Goal: Task Accomplishment & Management: Use online tool/utility

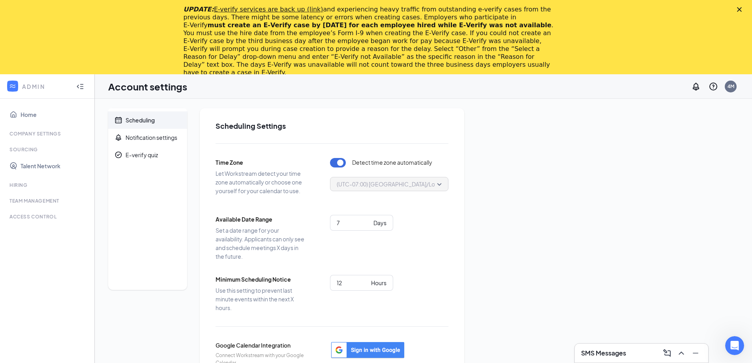
click at [742, 10] on polygon "Close" at bounding box center [739, 9] width 5 height 5
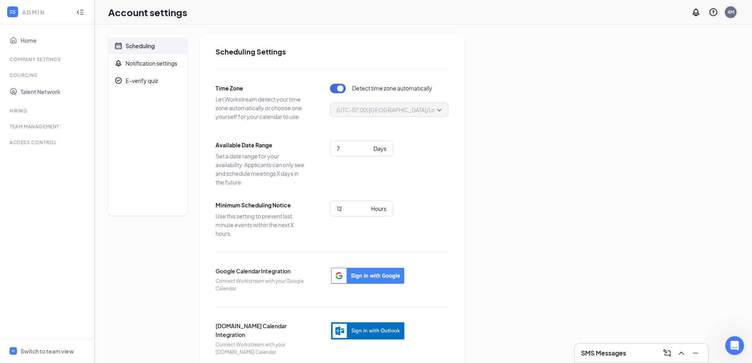
click at [737, 12] on div "4M" at bounding box center [731, 12] width 16 height 16
click at [664, 53] on link "My profile" at bounding box center [691, 54] width 85 height 8
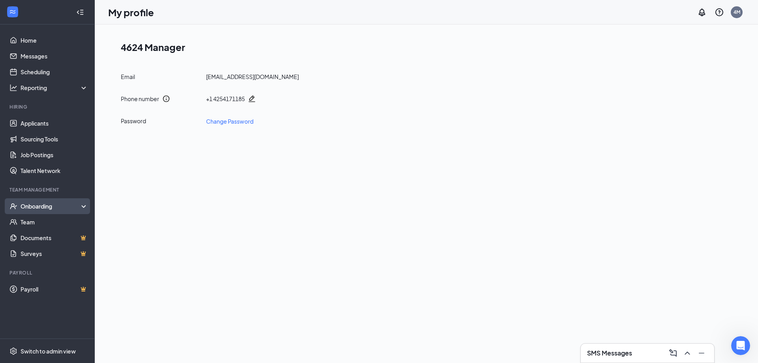
click at [52, 207] on div "Onboarding" at bounding box center [51, 206] width 61 height 8
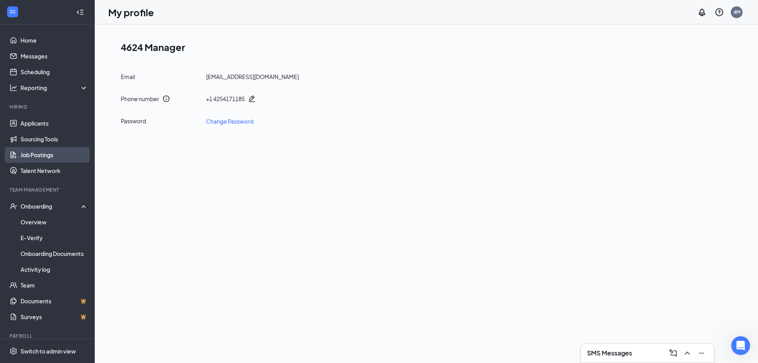
click at [42, 152] on link "Job Postings" at bounding box center [55, 155] width 68 height 16
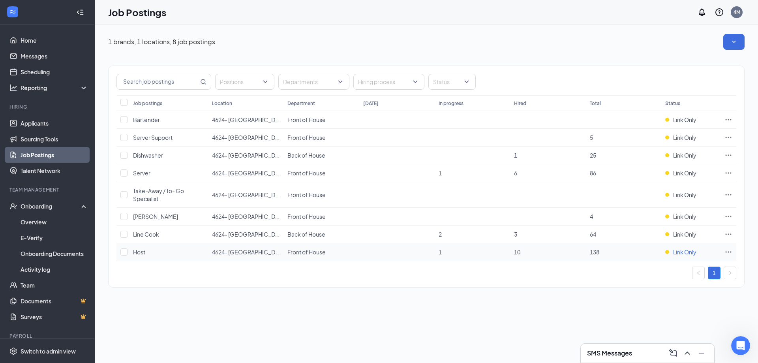
click at [689, 254] on span "Link Only" at bounding box center [684, 252] width 23 height 8
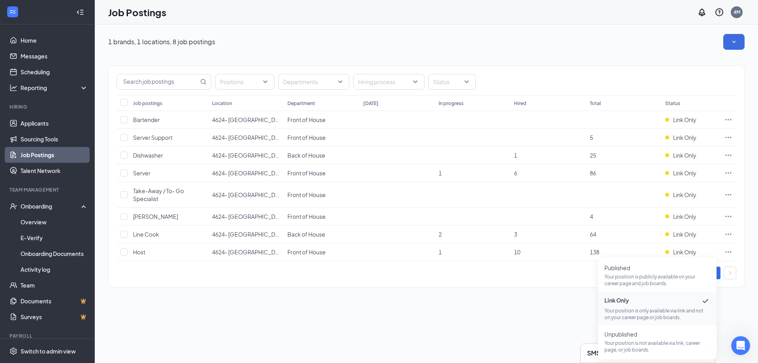
click at [551, 308] on div "1 brands, 1 locations, 8 job postings Positions Departments Hiring process Stat…" at bounding box center [426, 193] width 663 height 338
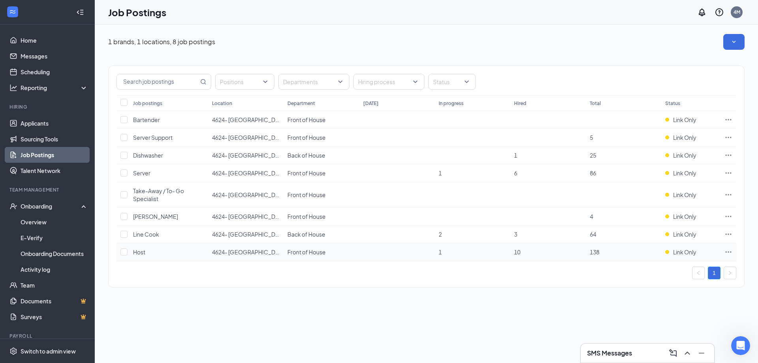
click at [729, 253] on icon "Ellipses" at bounding box center [729, 252] width 8 height 8
click at [661, 303] on span "Link to job posting" at bounding box center [643, 301] width 46 height 7
